Goal: Information Seeking & Learning: Learn about a topic

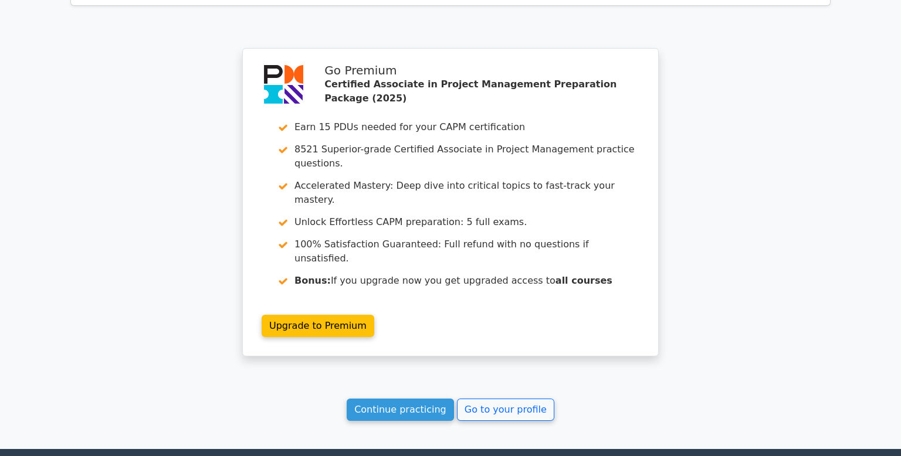
scroll to position [2093, 0]
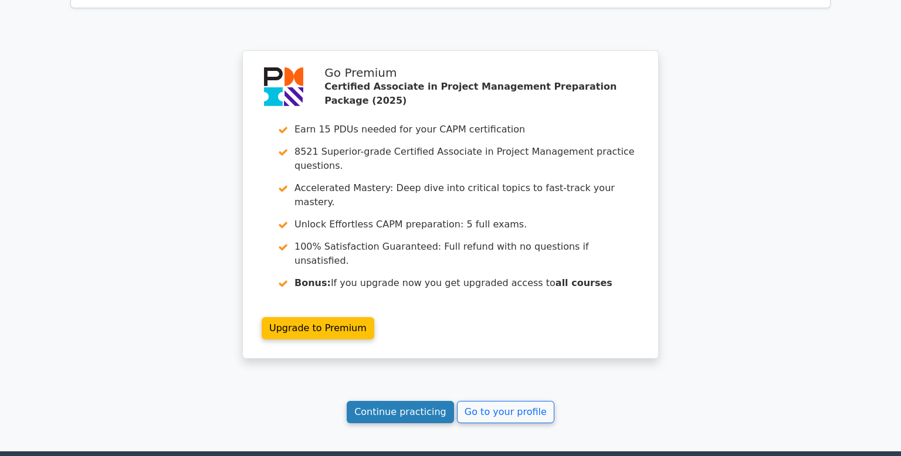
click at [427, 401] on link "Continue practicing" at bounding box center [400, 412] width 107 height 22
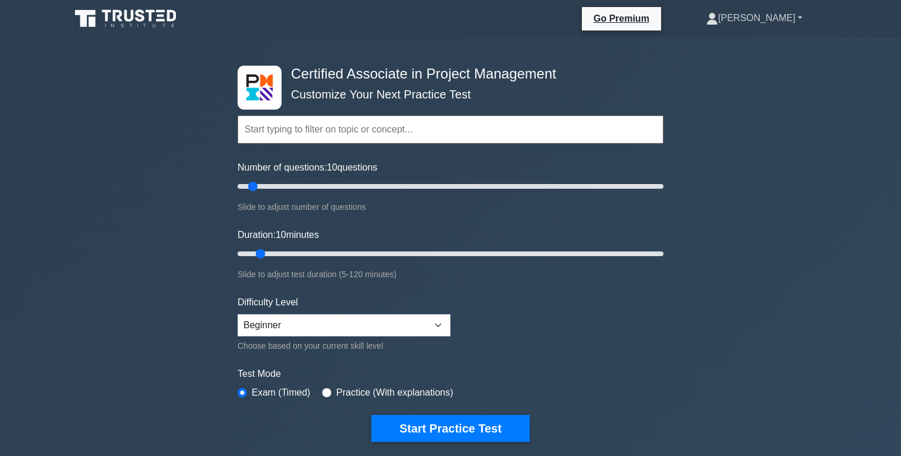
click at [758, 21] on link "[PERSON_NAME]" at bounding box center [754, 17] width 152 height 23
click at [636, 350] on form "Topics Project Scope Management Project Time Management Project Cost Management…" at bounding box center [451, 261] width 426 height 362
click at [361, 133] on input "text" at bounding box center [451, 130] width 426 height 28
type input "c"
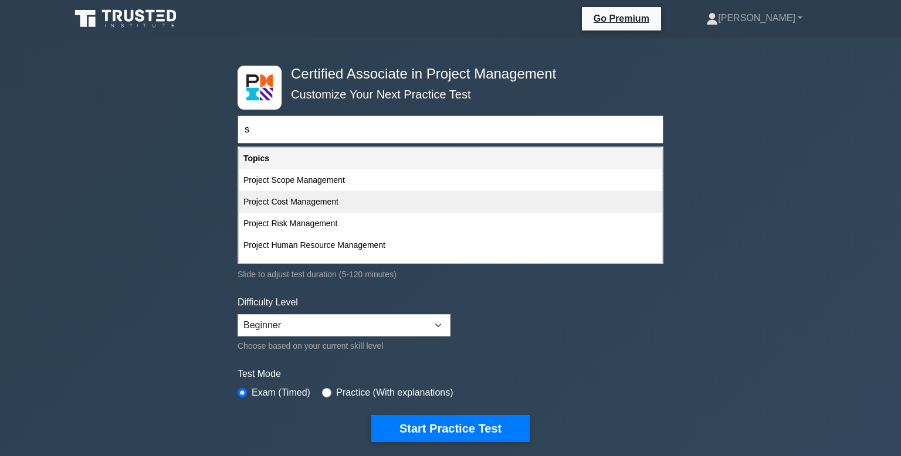
click at [297, 201] on div "Project Cost Management" at bounding box center [450, 202] width 423 height 22
type input "Project Cost Management"
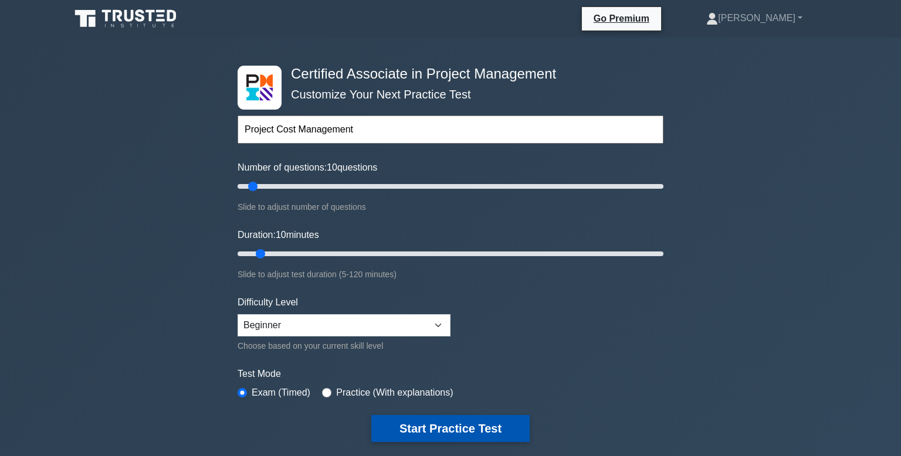
click at [442, 429] on button "Start Practice Test" at bounding box center [450, 428] width 158 height 27
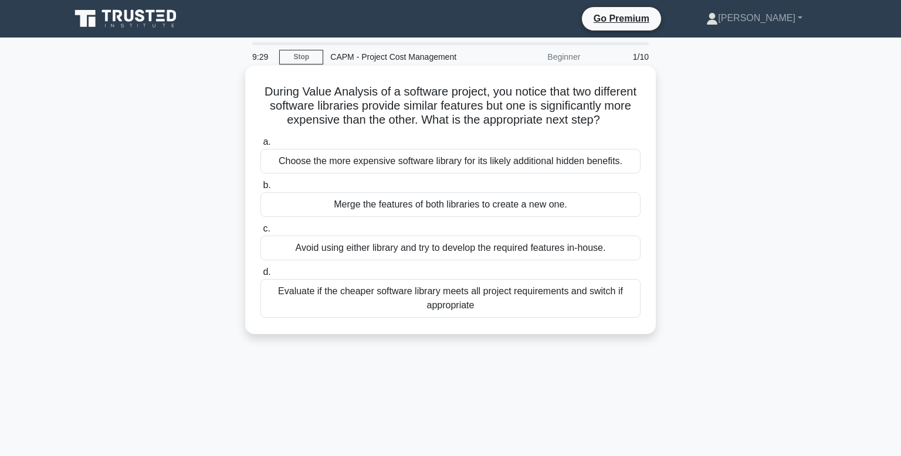
click at [438, 301] on div "Evaluate if the cheaper software library meets all project requirements and swi…" at bounding box center [450, 298] width 380 height 39
click at [260, 276] on input "d. Evaluate if the cheaper software library meets all project requirements and …" at bounding box center [260, 273] width 0 height 8
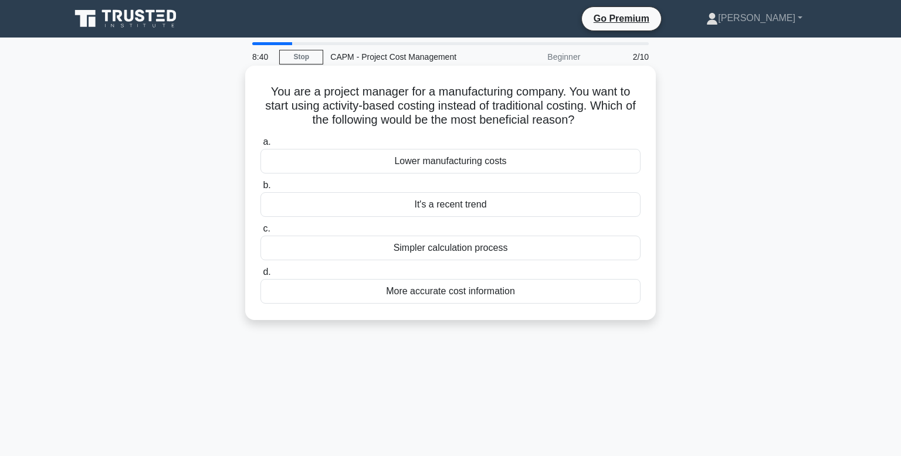
click at [437, 292] on div "More accurate cost information" at bounding box center [450, 291] width 380 height 25
click at [260, 276] on input "d. More accurate cost information" at bounding box center [260, 273] width 0 height 8
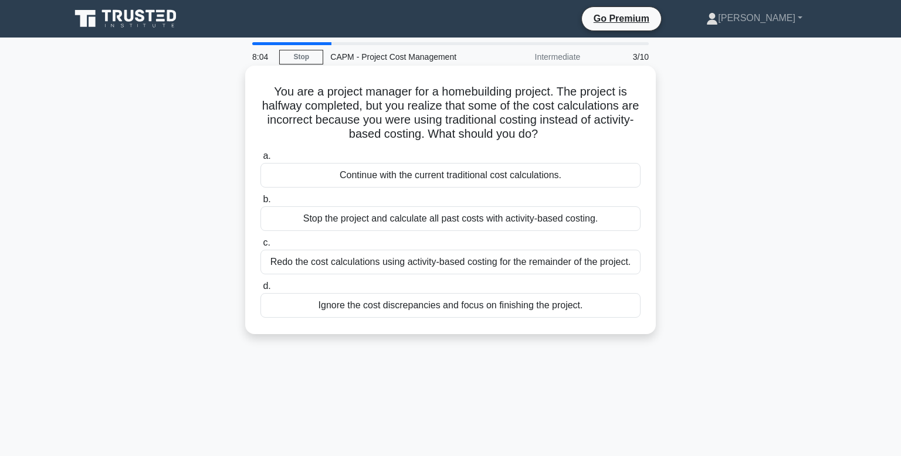
click at [427, 262] on div "Redo the cost calculations using activity-based costing for the remainder of th…" at bounding box center [450, 262] width 380 height 25
click at [260, 247] on input "c. Redo the cost calculations using activity-based costing for the remainder of…" at bounding box center [260, 243] width 0 height 8
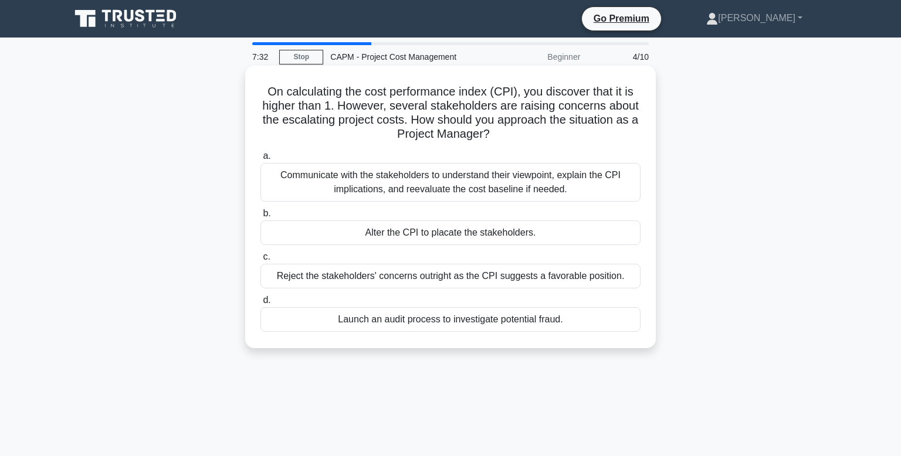
click at [398, 186] on div "Communicate with the stakeholders to understand their viewpoint, explain the CP…" at bounding box center [450, 182] width 380 height 39
click at [260, 160] on input "a. Communicate with the stakeholders to understand their viewpoint, explain the…" at bounding box center [260, 156] width 0 height 8
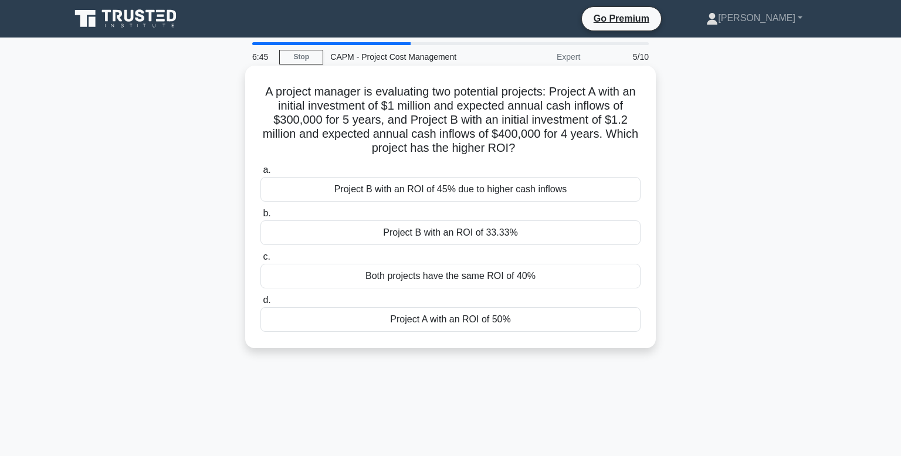
click at [411, 318] on div "Project A with an ROI of 50%" at bounding box center [450, 319] width 380 height 25
click at [260, 304] on input "d. Project A with an ROI of 50%" at bounding box center [260, 301] width 0 height 8
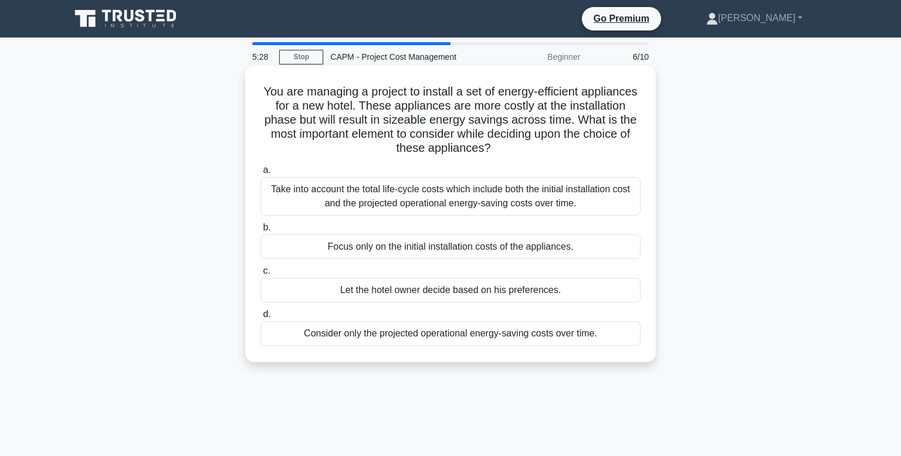
click at [380, 193] on div "Take into account the total life-cycle costs which include both the initial ins…" at bounding box center [450, 196] width 380 height 39
click at [260, 174] on input "a. Take into account the total life-cycle costs which include both the initial …" at bounding box center [260, 171] width 0 height 8
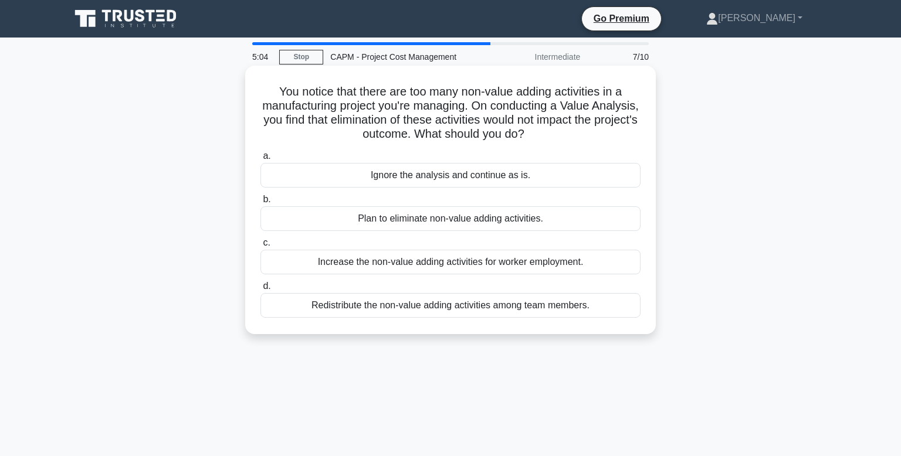
click at [419, 261] on div "Increase the non-value adding activities for worker employment." at bounding box center [450, 262] width 380 height 25
click at [260, 247] on input "c. Increase the non-value adding activities for worker employment." at bounding box center [260, 243] width 0 height 8
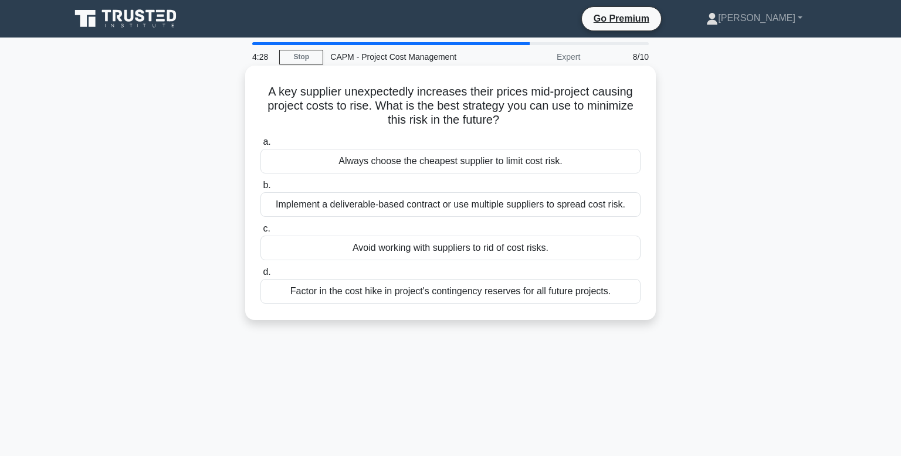
click at [352, 294] on div "Factor in the cost hike in project's contingency reserves for all future projec…" at bounding box center [450, 291] width 380 height 25
click at [260, 276] on input "d. Factor in the cost hike in project's contingency reserves for all future pro…" at bounding box center [260, 273] width 0 height 8
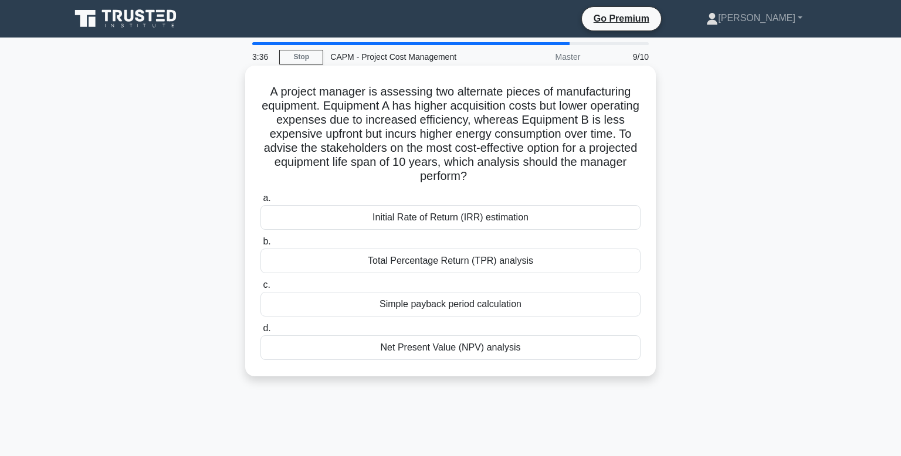
click at [392, 347] on div "Net Present Value (NPV) analysis" at bounding box center [450, 347] width 380 height 25
click at [260, 333] on input "d. Net Present Value (NPV) analysis" at bounding box center [260, 329] width 0 height 8
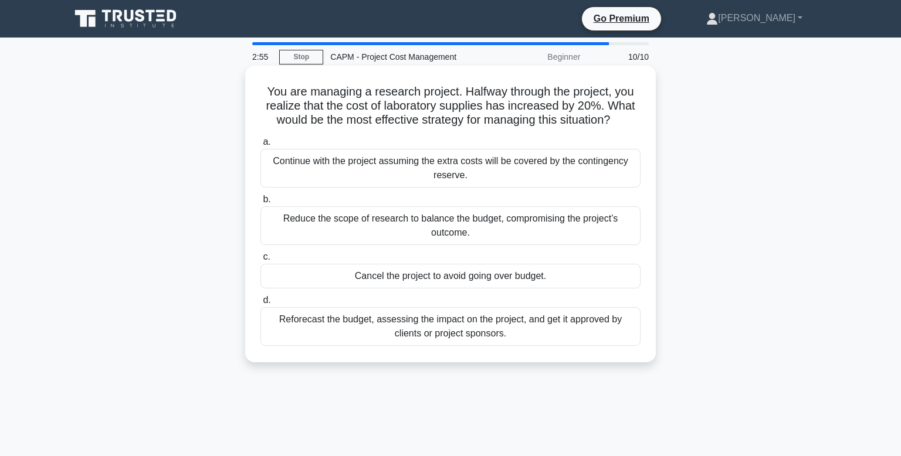
click at [583, 328] on div "Reforecast the budget, assessing the impact on the project, and get it approved…" at bounding box center [450, 326] width 380 height 39
click at [260, 304] on input "d. Reforecast the budget, assessing the impact on the project, and get it appro…" at bounding box center [260, 301] width 0 height 8
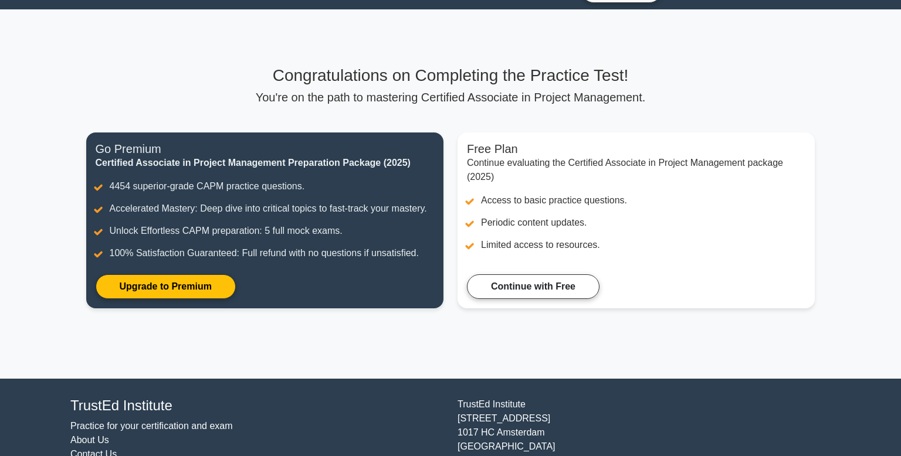
scroll to position [80, 0]
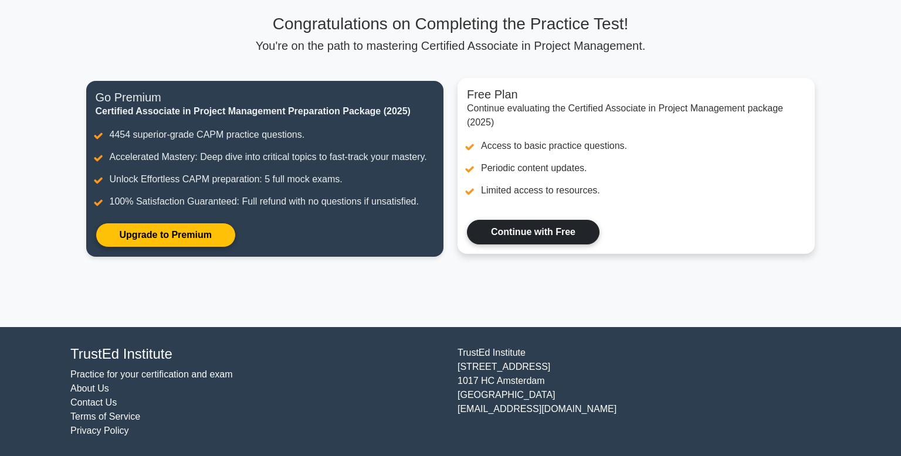
click at [521, 242] on link "Continue with Free" at bounding box center [533, 232] width 133 height 25
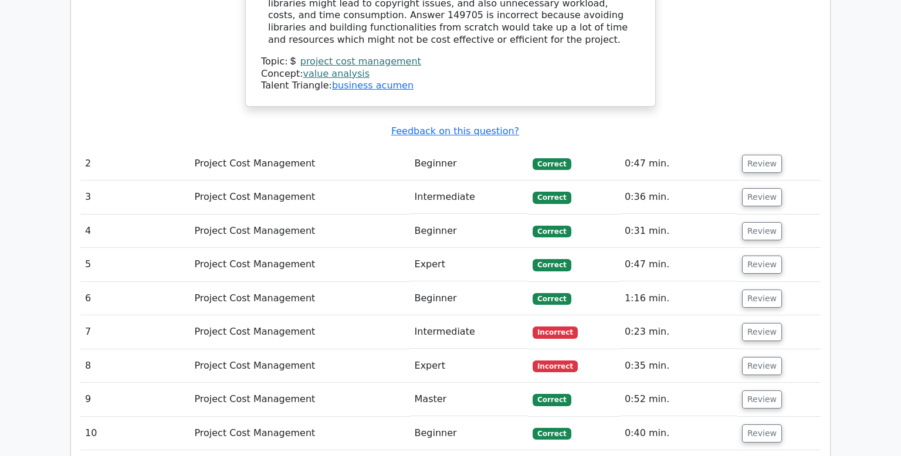
scroll to position [1368, 0]
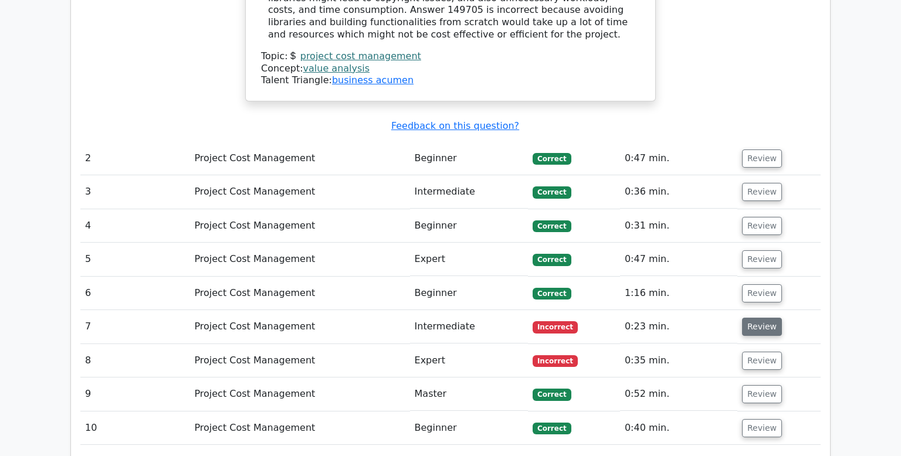
click at [761, 318] on button "Review" at bounding box center [762, 327] width 40 height 18
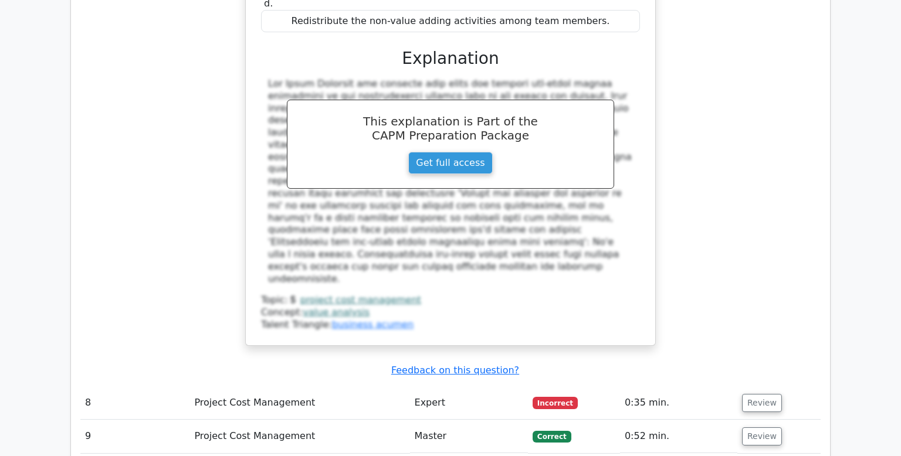
scroll to position [1911, 0]
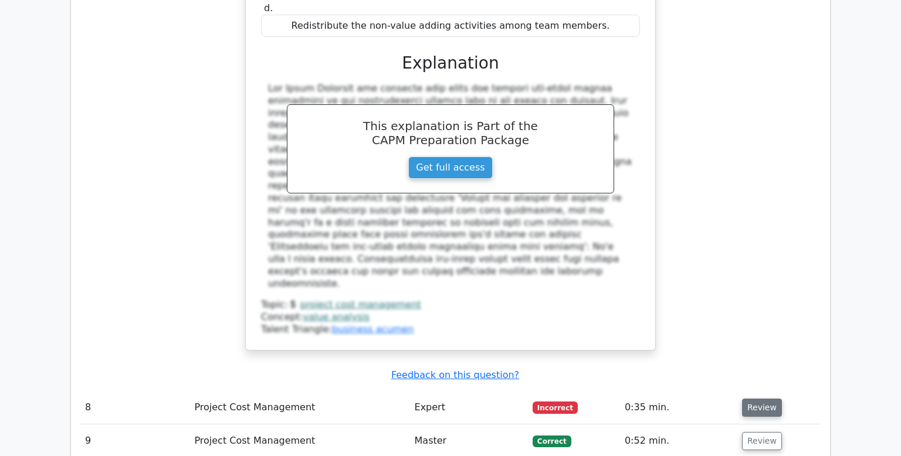
click at [765, 399] on button "Review" at bounding box center [762, 408] width 40 height 18
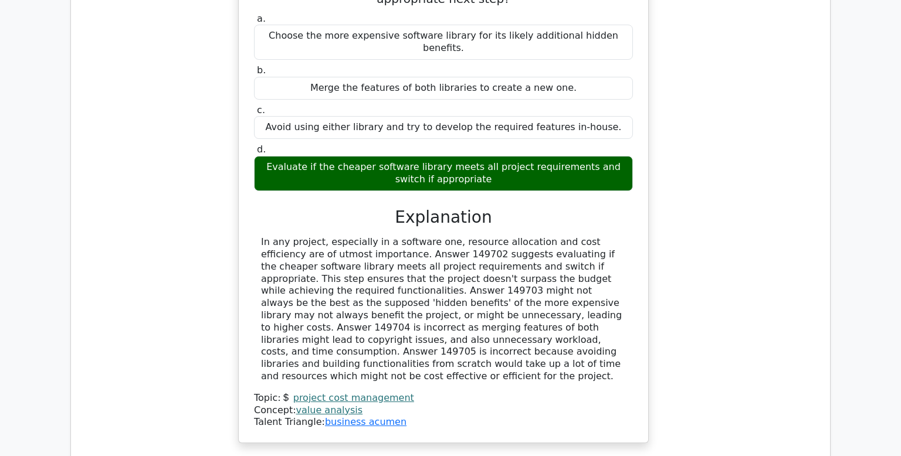
scroll to position [1020, 0]
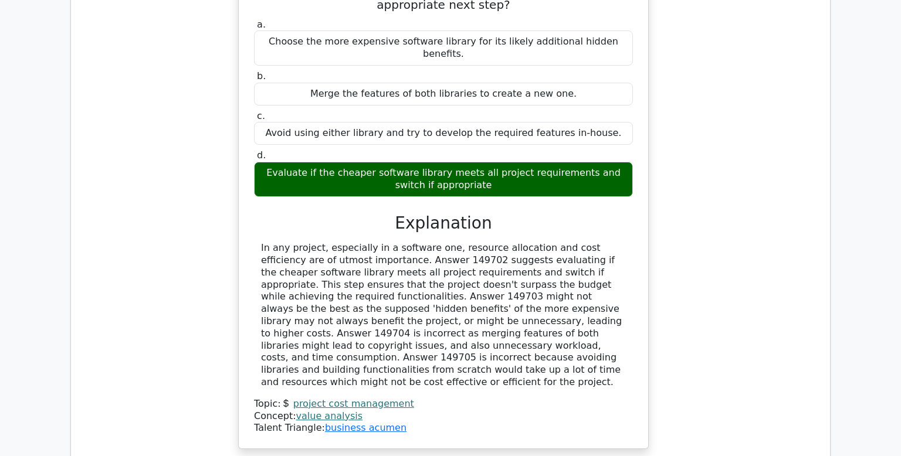
click at [790, 271] on div "During Value Analysis of a software project, you notice that two different soft…" at bounding box center [443, 200] width 740 height 528
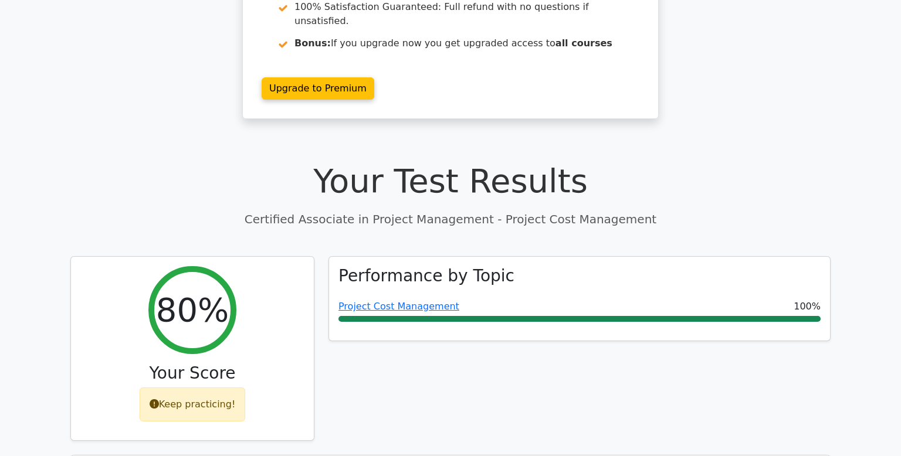
scroll to position [0, 0]
